Goal: Navigation & Orientation: Go to known website

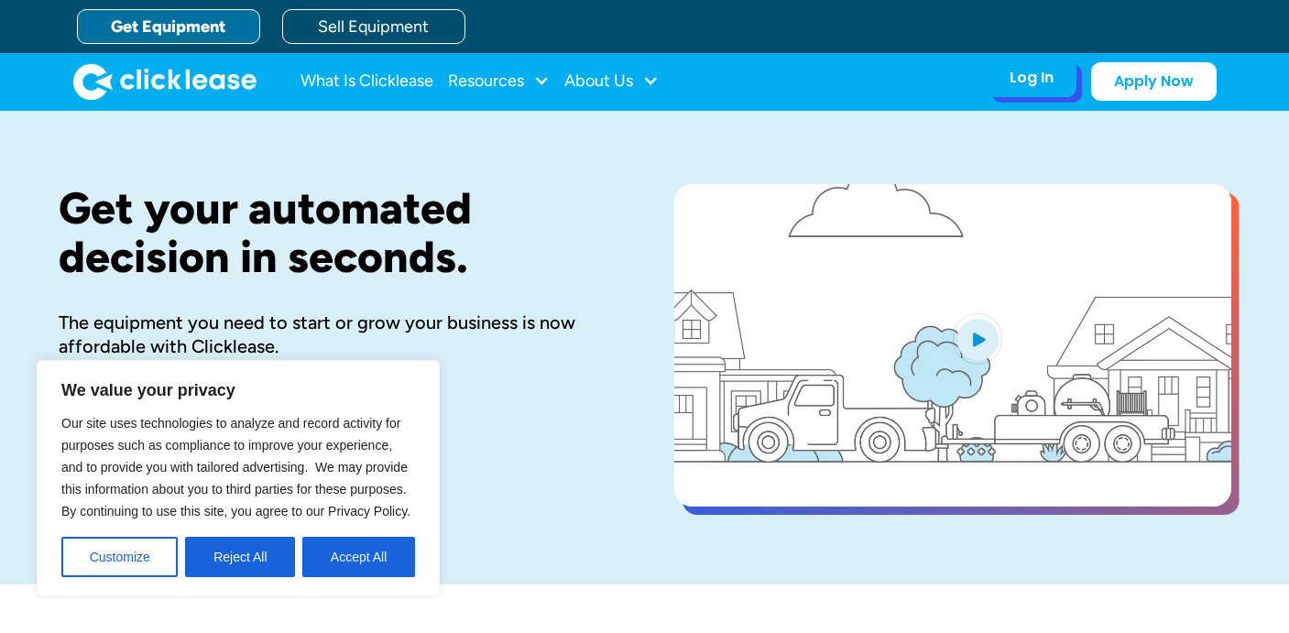
click at [1037, 90] on div "Log In Account login I use Clicklease to get my equipment Partner Portal I offe…" at bounding box center [1031, 78] width 90 height 38
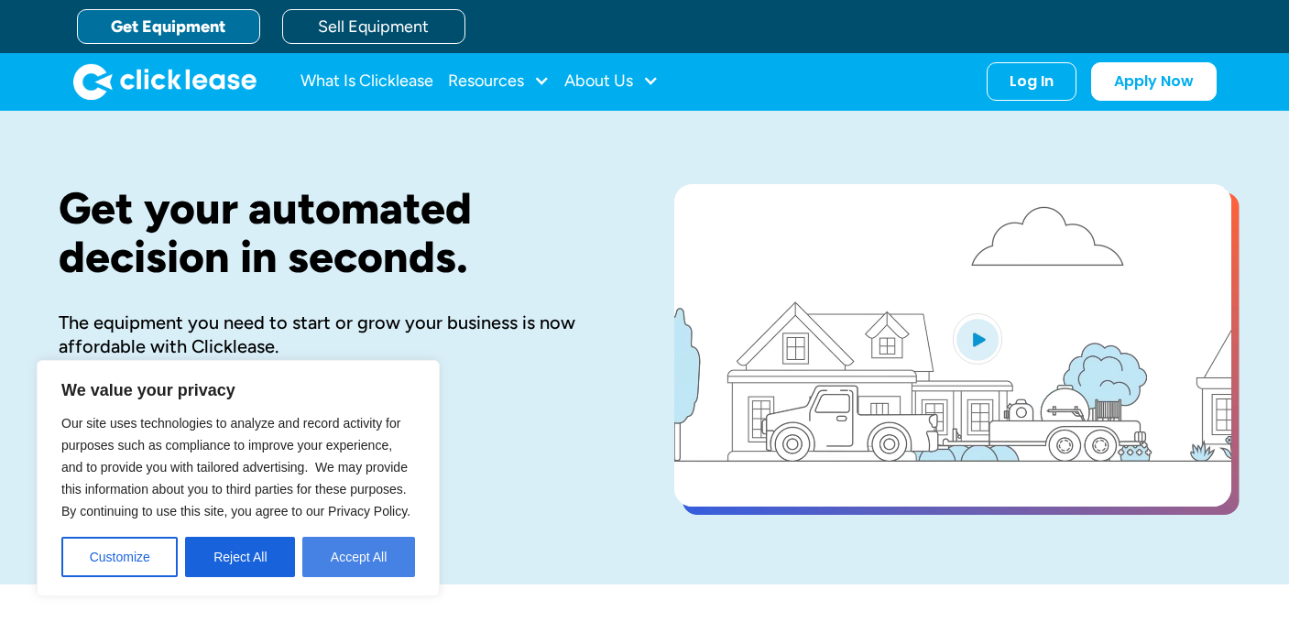
click at [376, 564] on button "Accept All" at bounding box center [358, 557] width 113 height 40
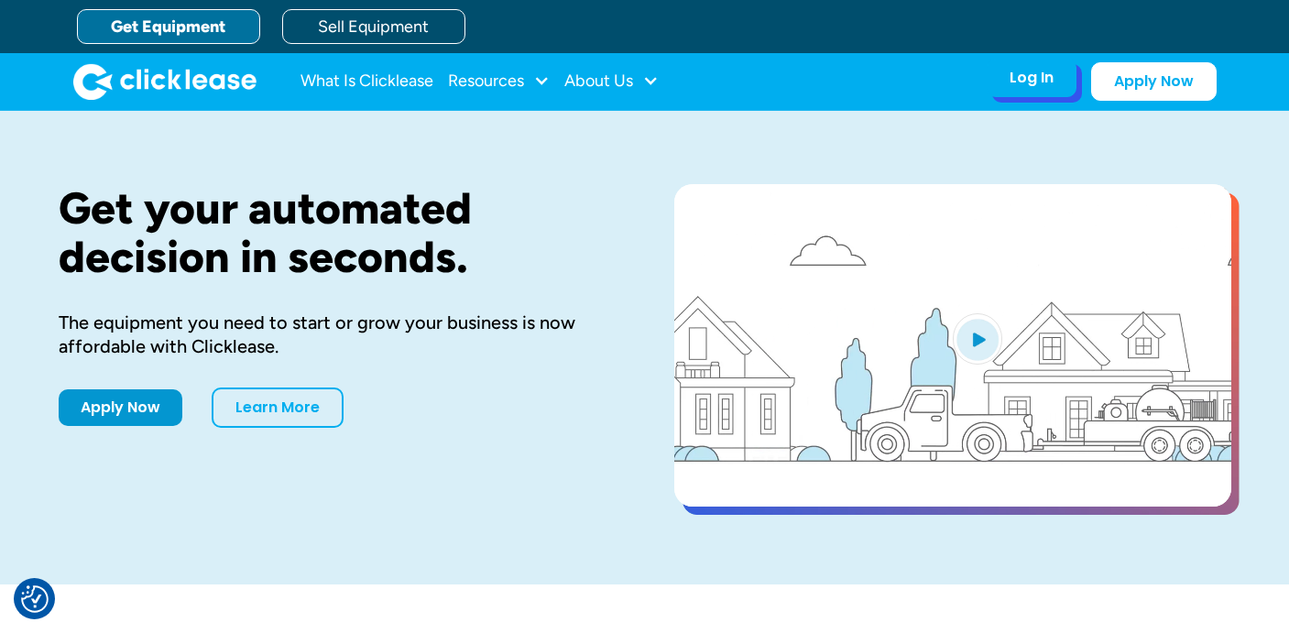
click at [1035, 77] on div "Log In" at bounding box center [1031, 78] width 44 height 18
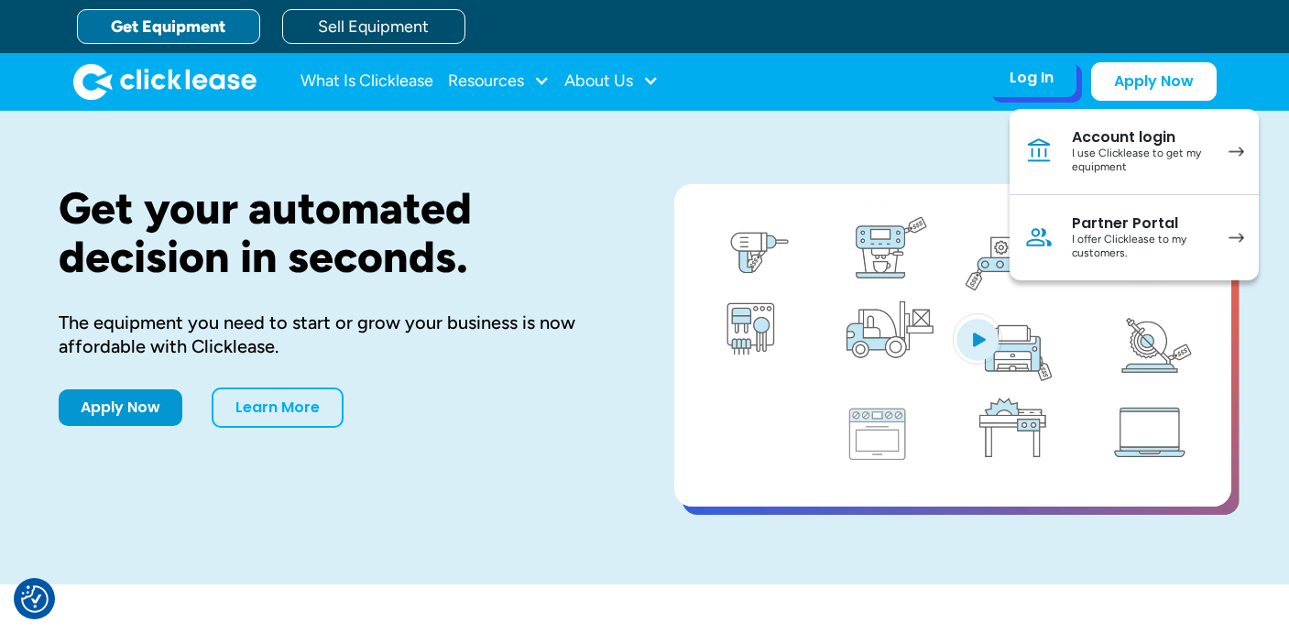
click at [1106, 151] on div "I use Clicklease to get my equipment" at bounding box center [1141, 161] width 138 height 28
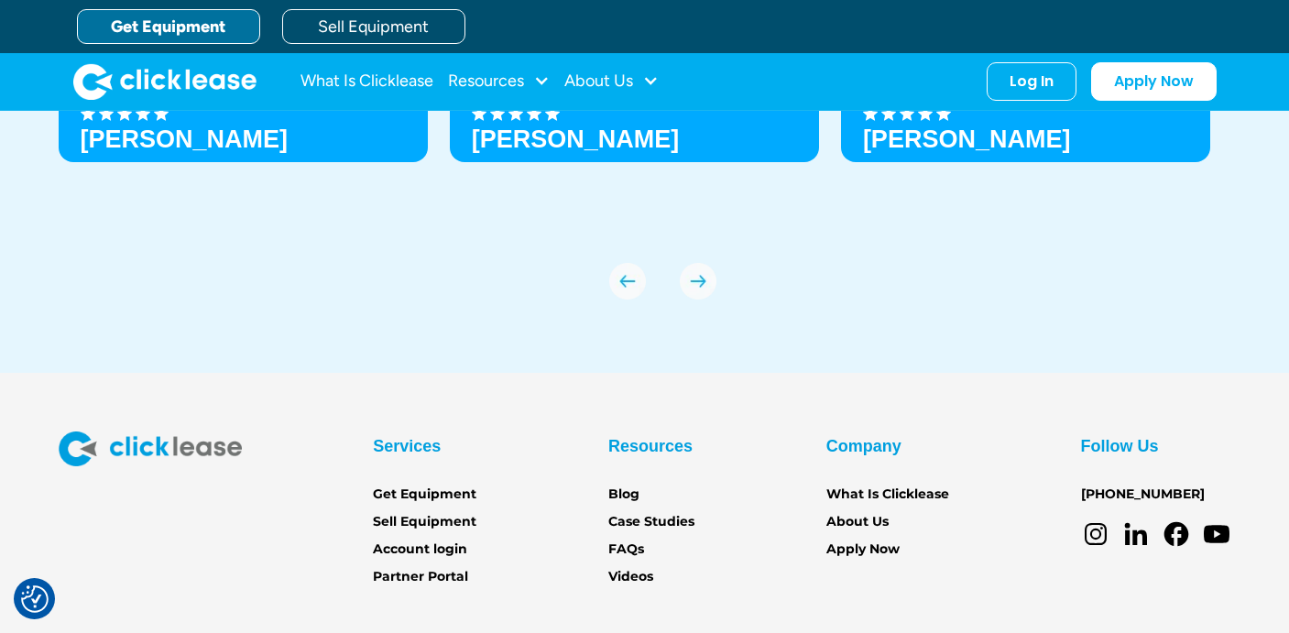
scroll to position [6368, 0]
